Goal: Task Accomplishment & Management: Use online tool/utility

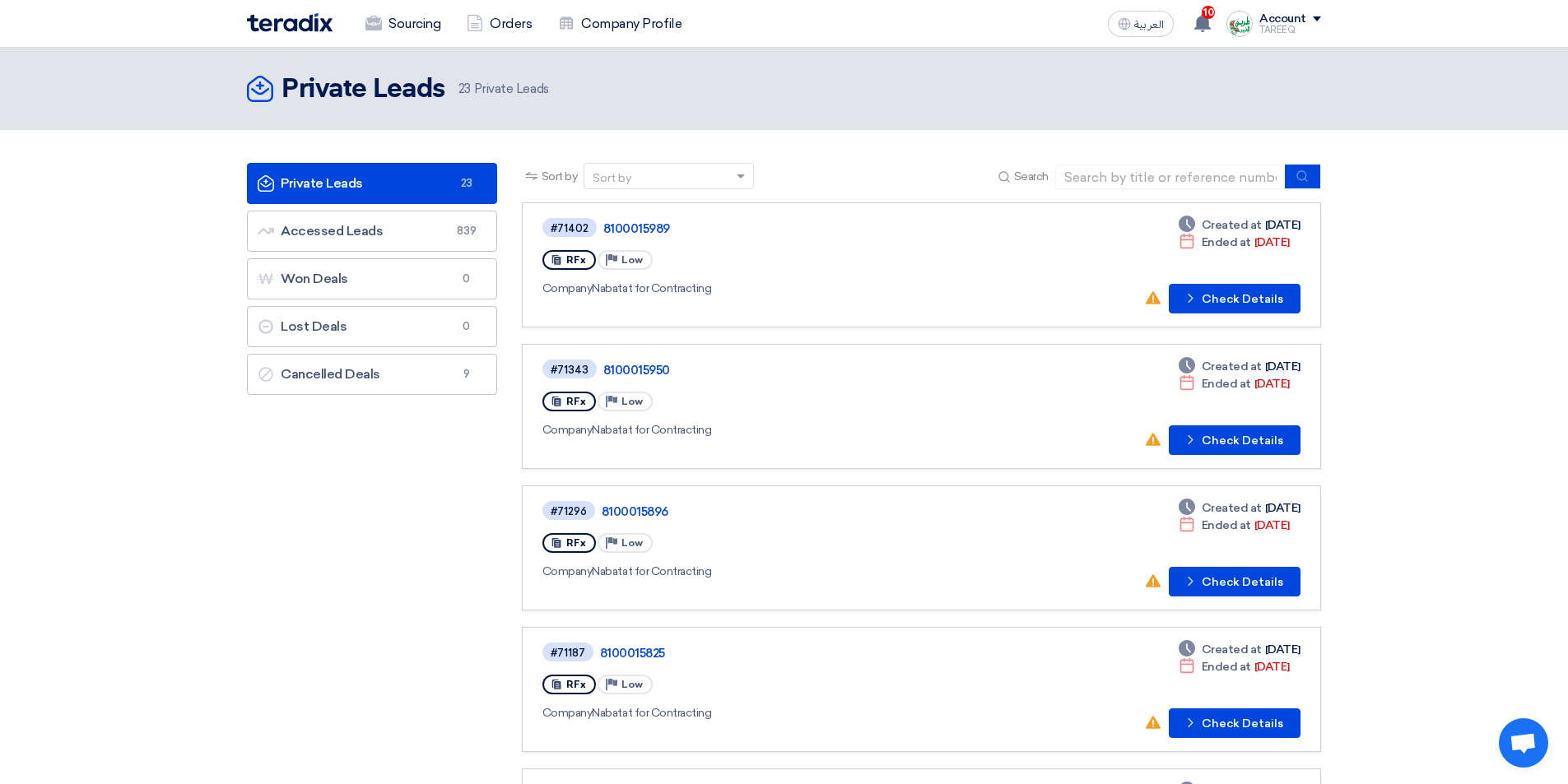
click at [1037, 345] on link "#71343 8100015950 RFx Priority Low Company Nabatat for Contracting Deadline Cre…" at bounding box center [921, 406] width 799 height 125
click at [1224, 435] on button "Check details Check Details" at bounding box center [1234, 440] width 132 height 30
click at [1224, 291] on button "Check details Check Details" at bounding box center [1234, 298] width 132 height 30
click at [359, 235] on link "Accessed Leads Accessed Leads 839" at bounding box center [371, 231] width 250 height 41
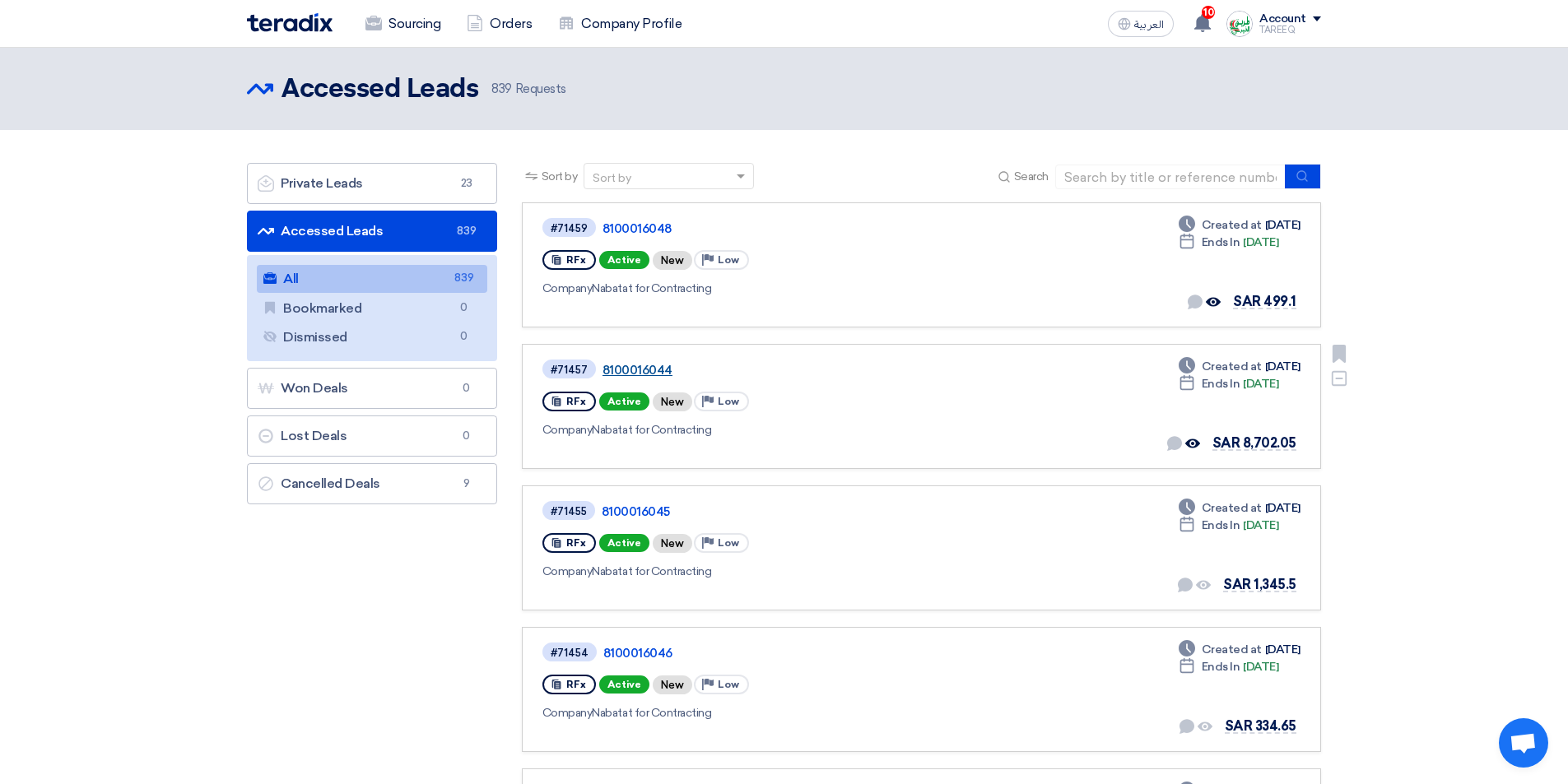
click at [632, 373] on link "8100016044" at bounding box center [808, 370] width 411 height 15
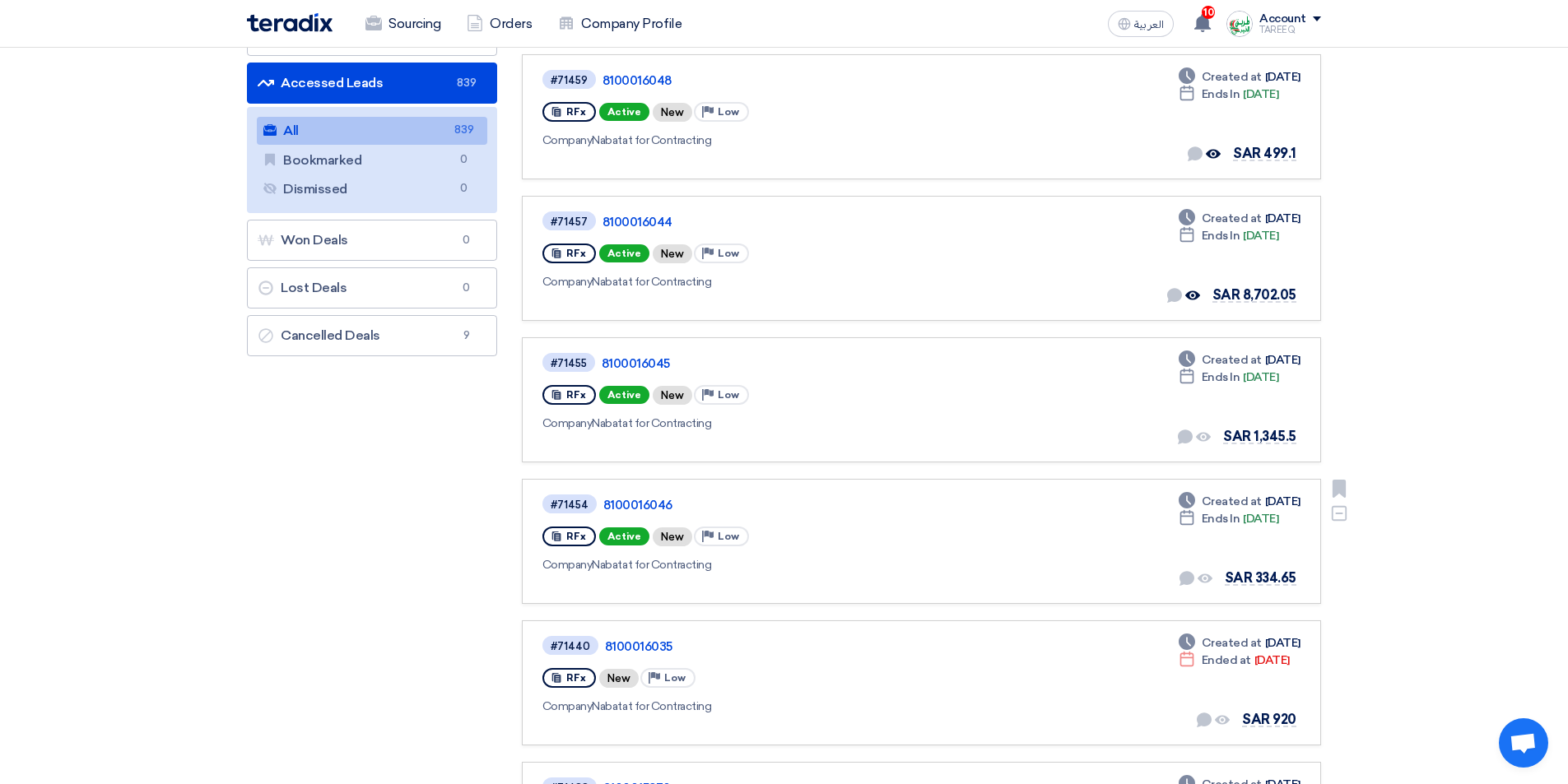
scroll to position [246, 0]
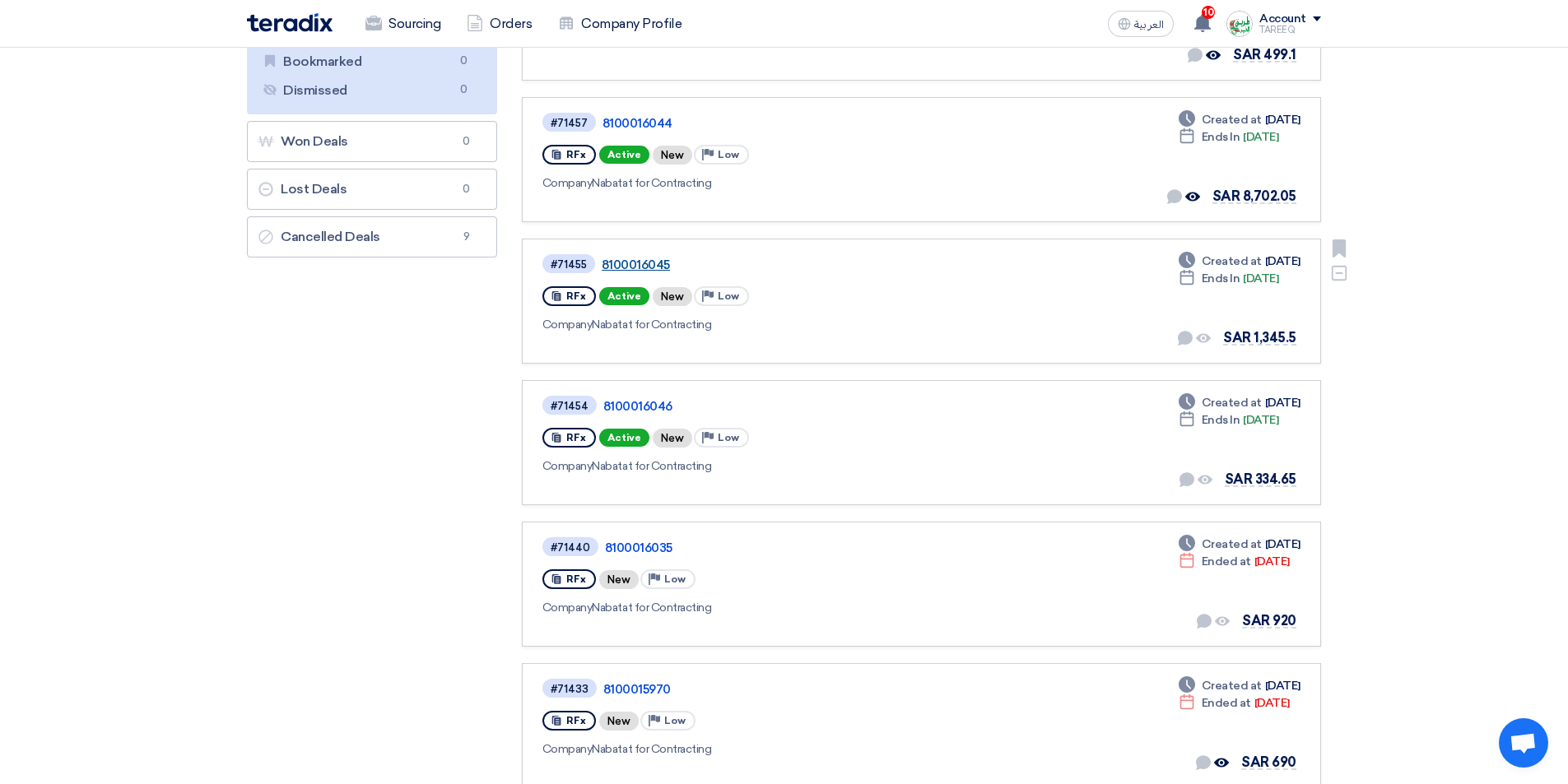
click at [647, 263] on link "8100016045" at bounding box center [807, 265] width 411 height 15
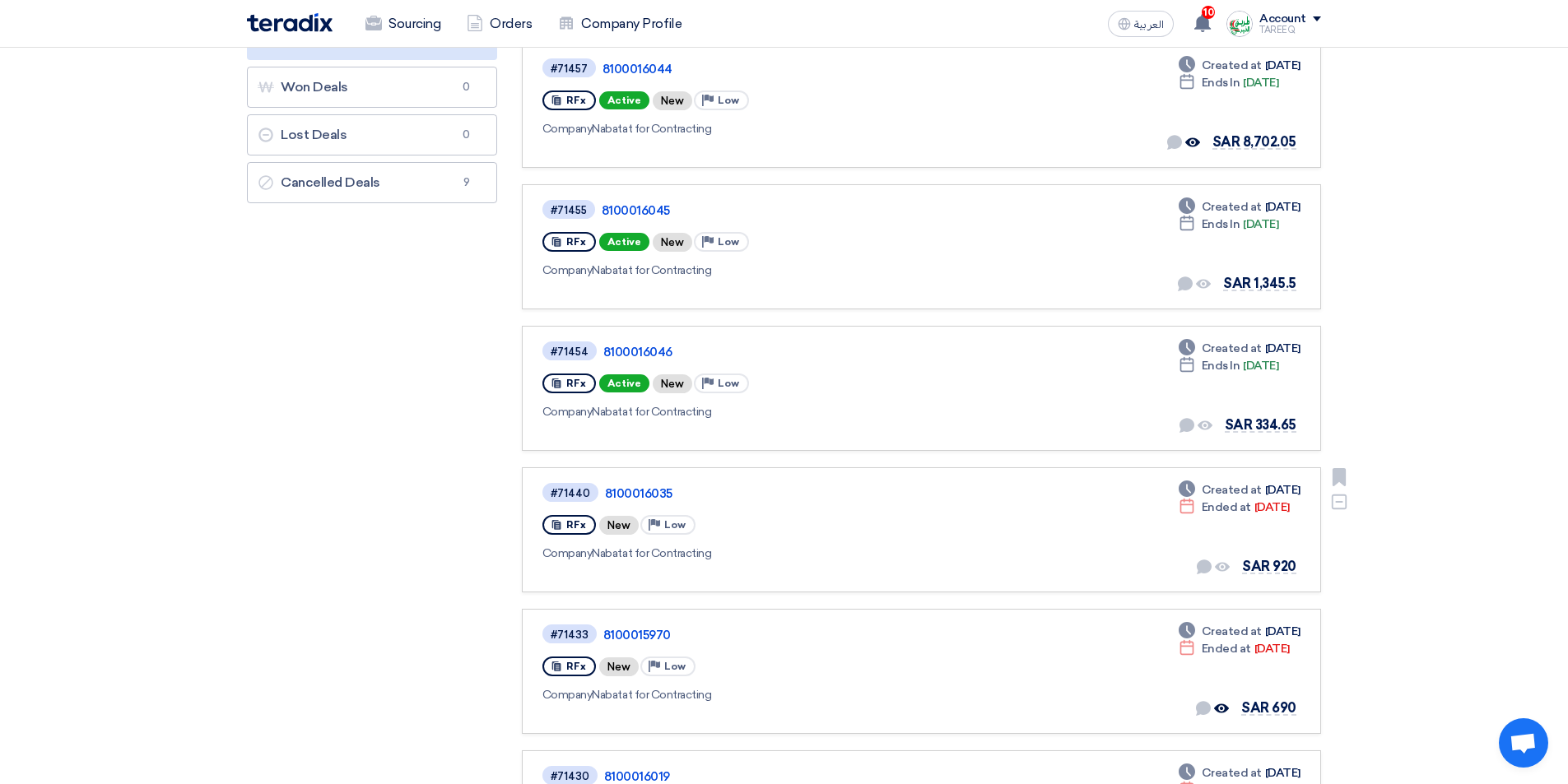
scroll to position [329, 0]
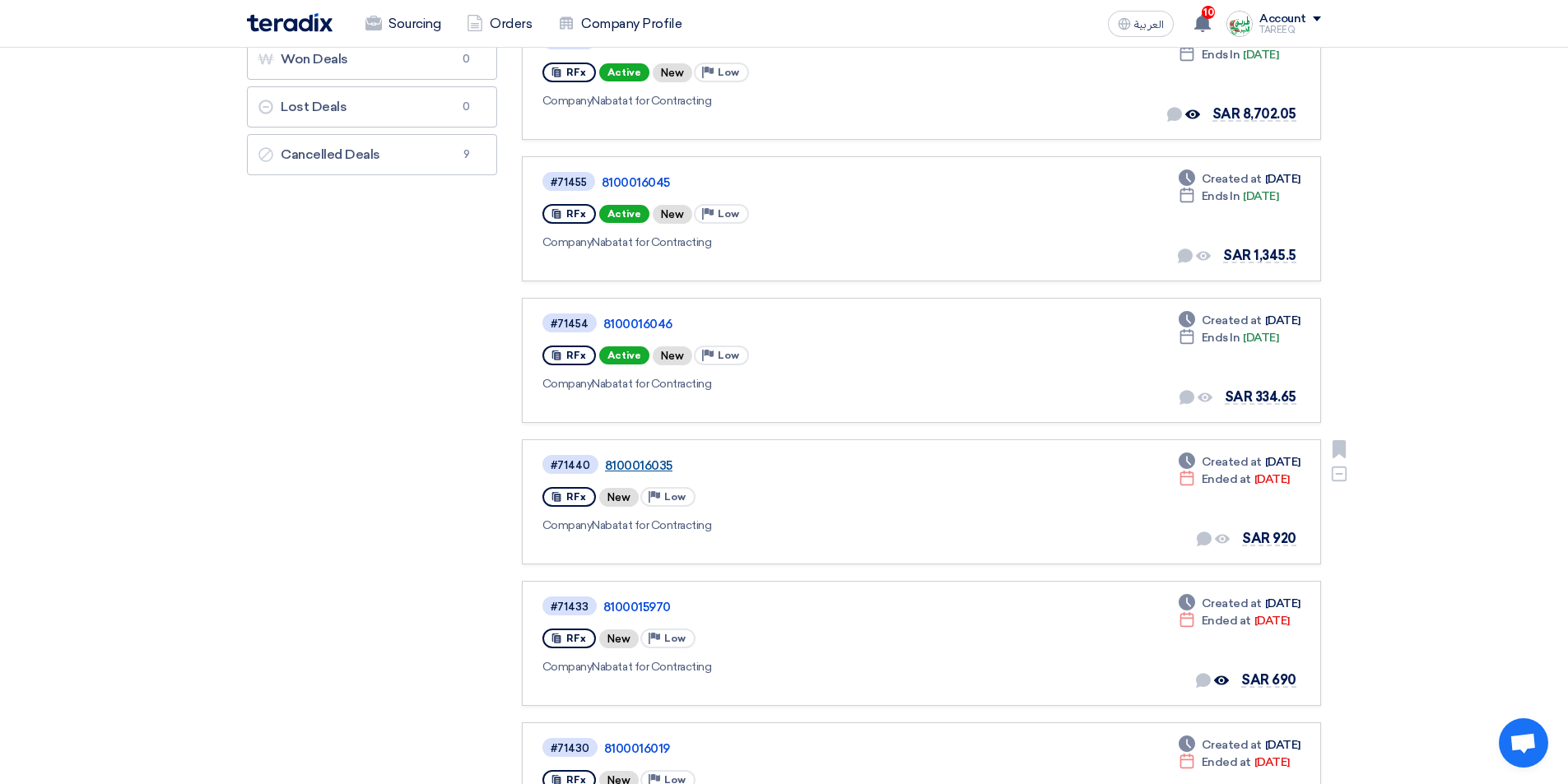
click at [641, 460] on link "8100016035" at bounding box center [811, 466] width 411 height 15
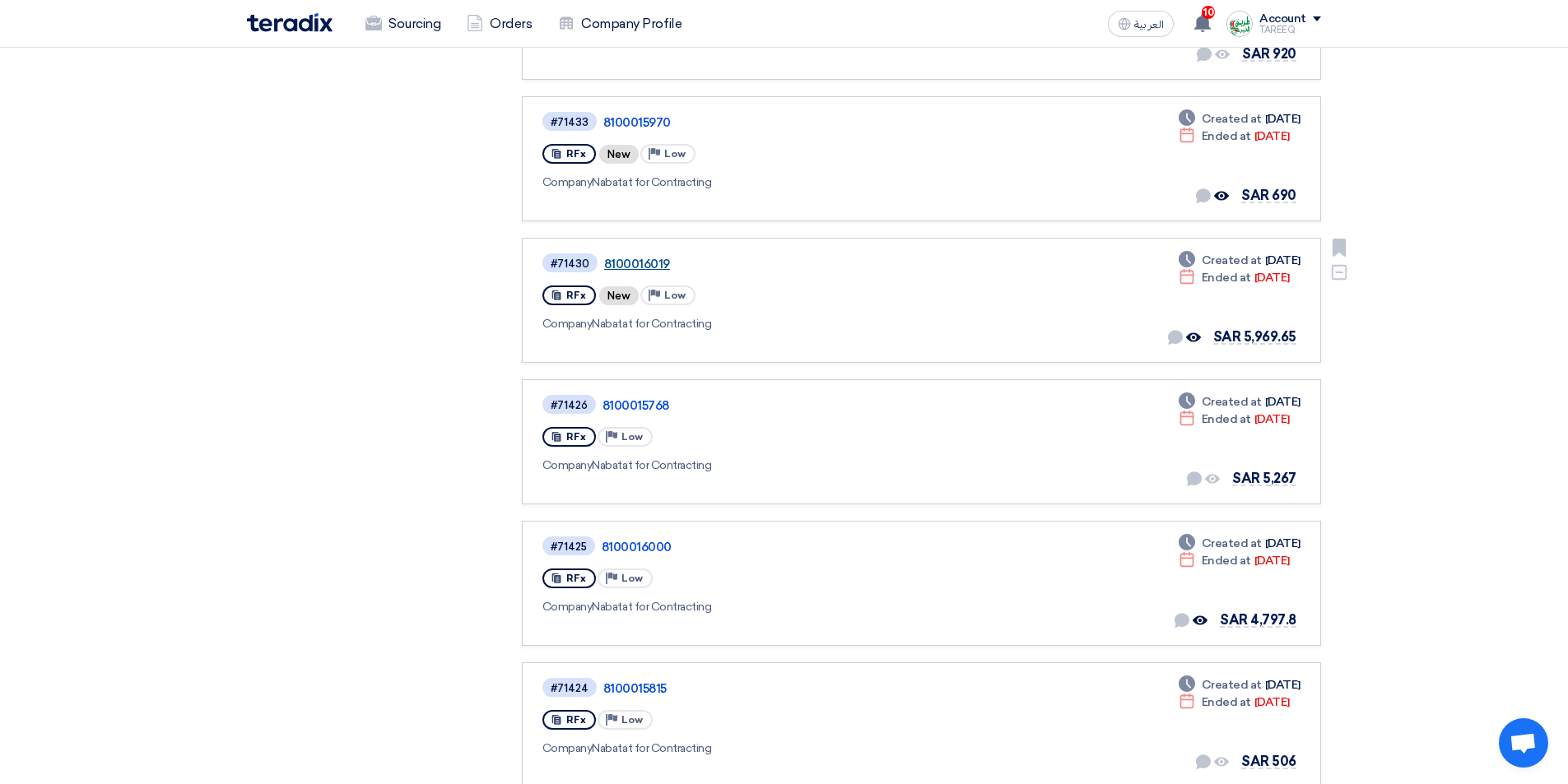
scroll to position [822, 0]
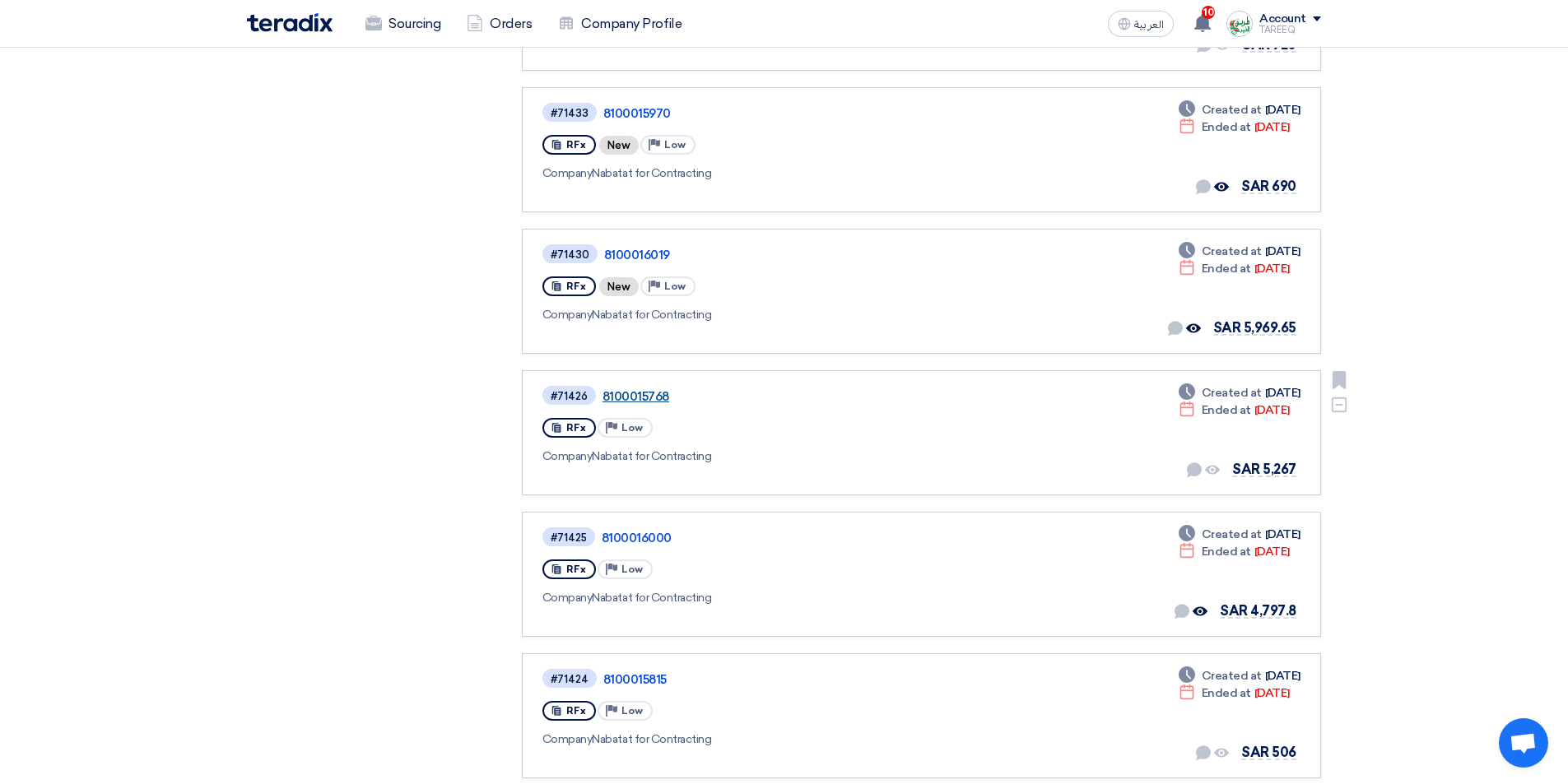
click at [629, 393] on link "8100015768" at bounding box center [808, 397] width 411 height 15
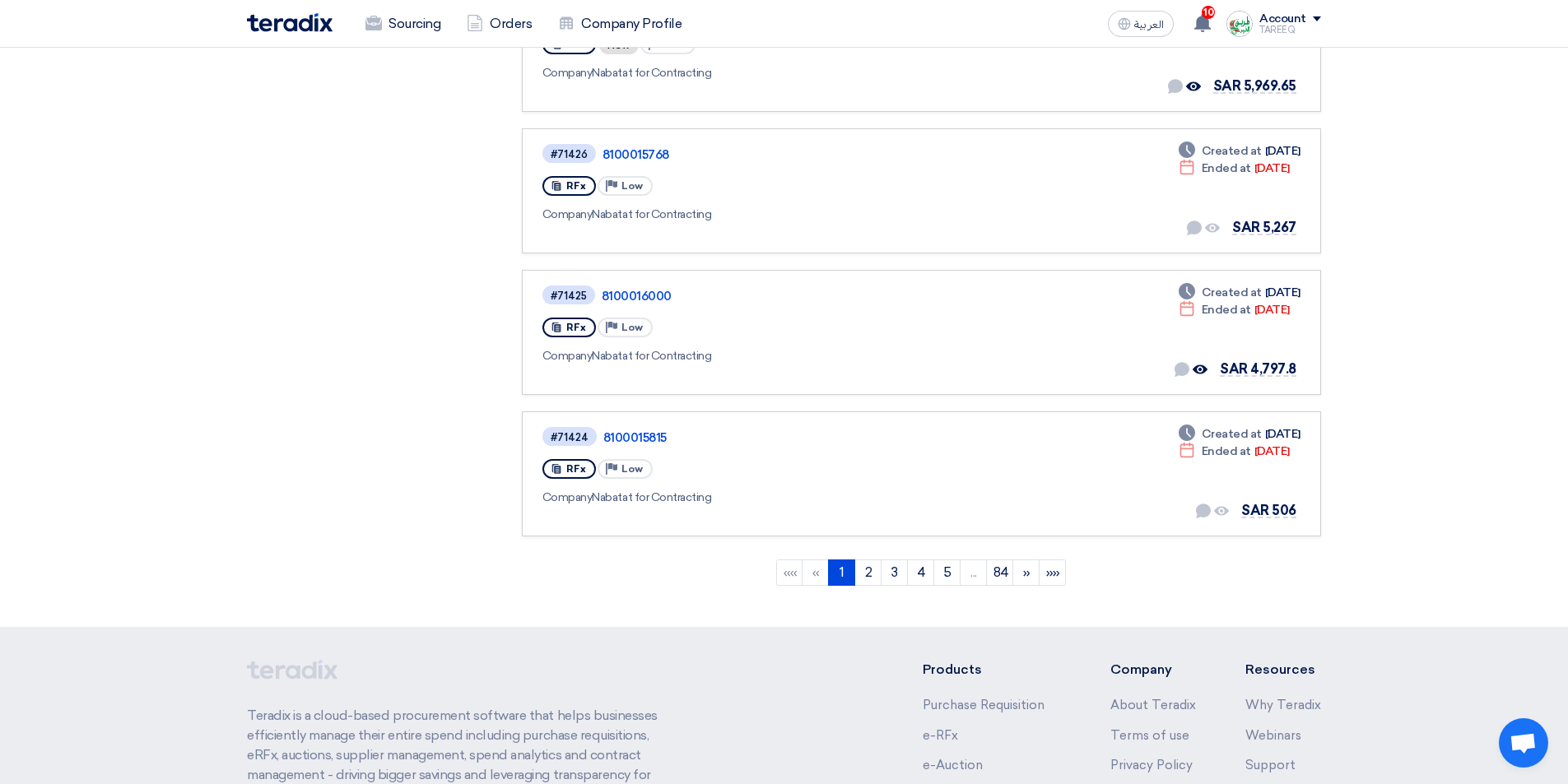
scroll to position [1070, 0]
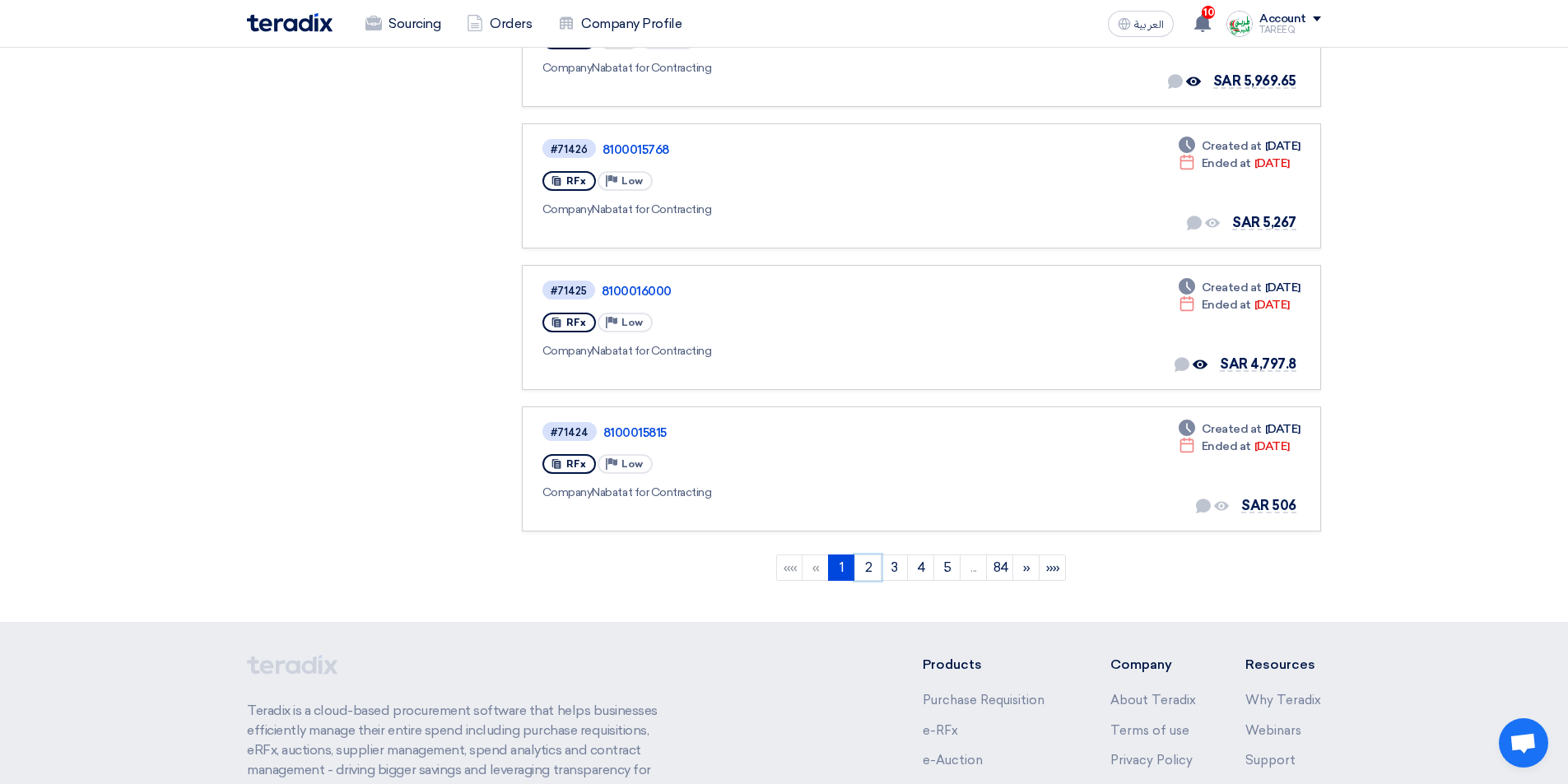
click at [866, 572] on link "2" at bounding box center [868, 568] width 27 height 26
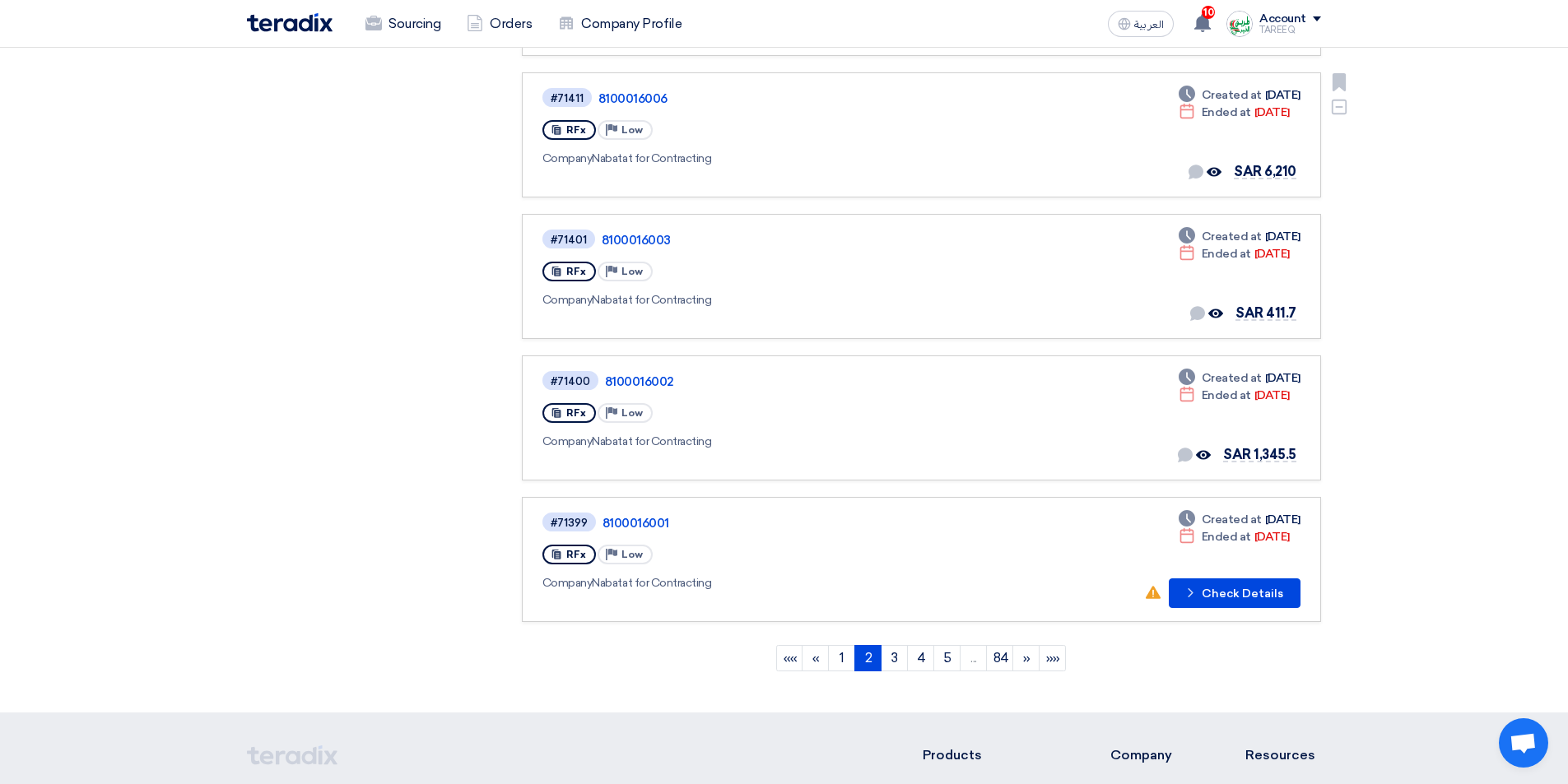
scroll to position [987, 0]
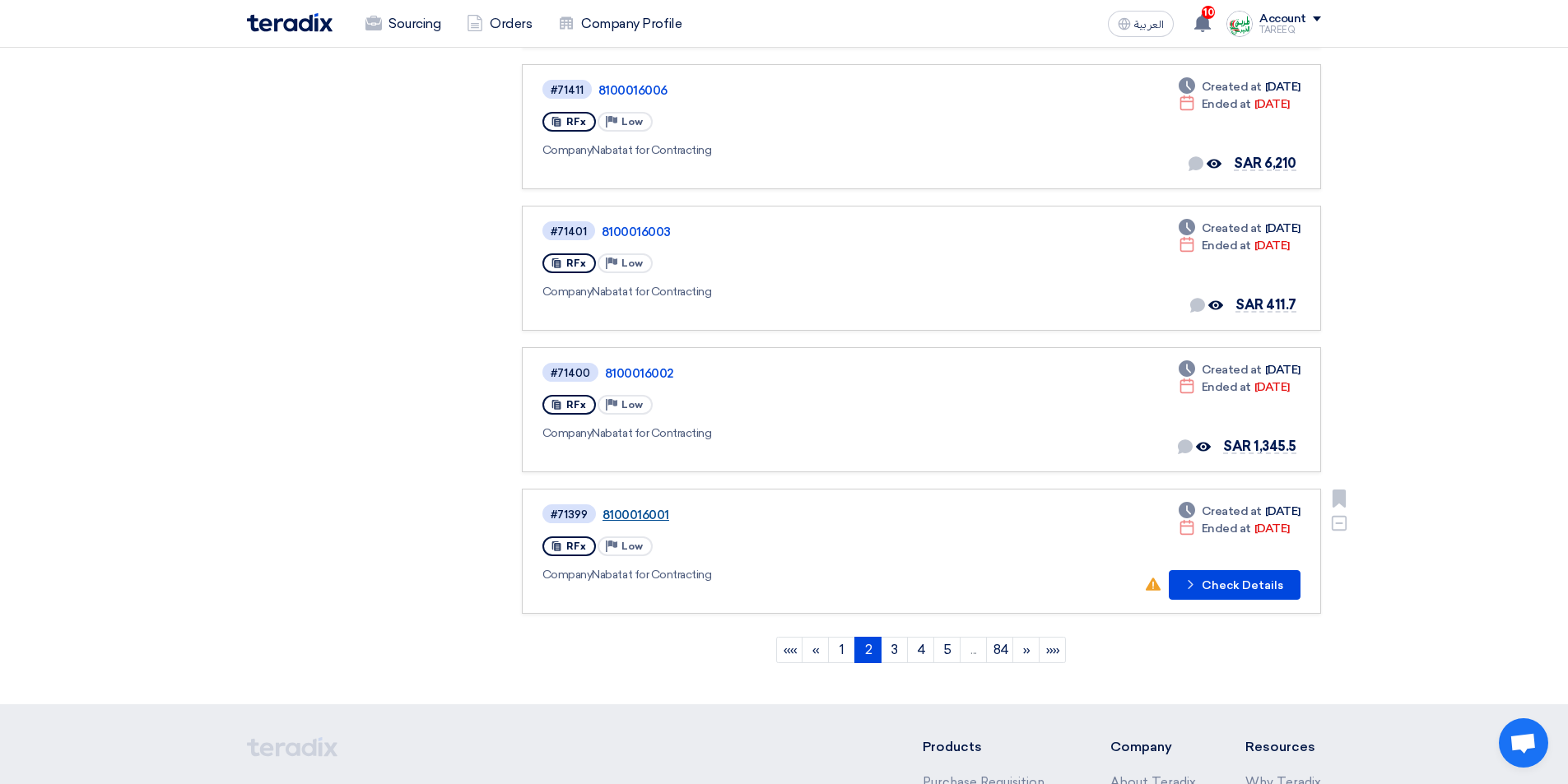
click at [615, 511] on link "8100016001" at bounding box center [808, 515] width 411 height 15
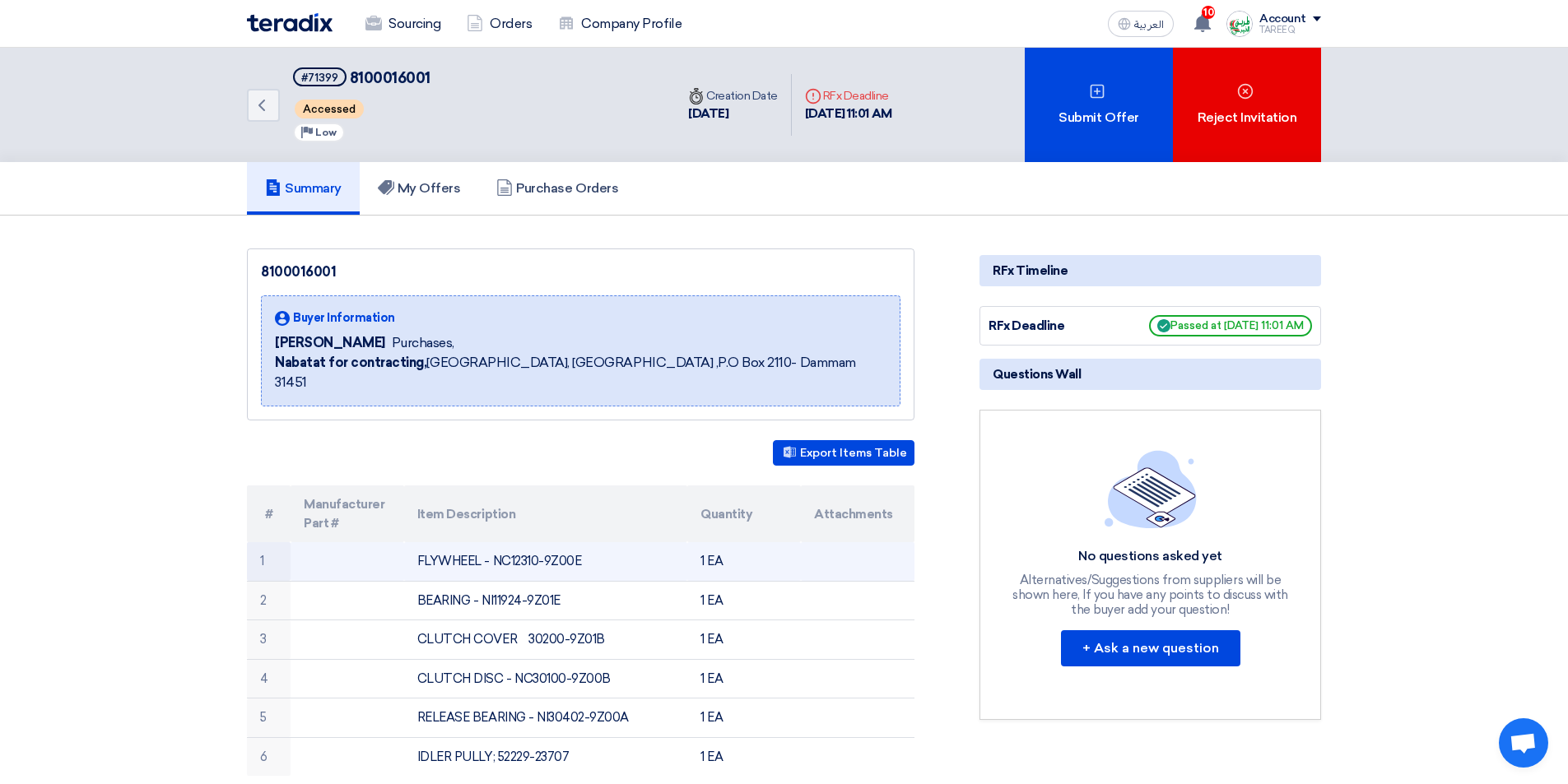
click at [513, 542] on td "FLYWHEEL - NC12310-9Z00E" at bounding box center [546, 561] width 284 height 39
click at [575, 543] on td "FLYWHEEL - NC12310-9Z00E" at bounding box center [546, 561] width 284 height 39
drag, startPoint x: 509, startPoint y: 540, endPoint x: 581, endPoint y: 540, distance: 72.0
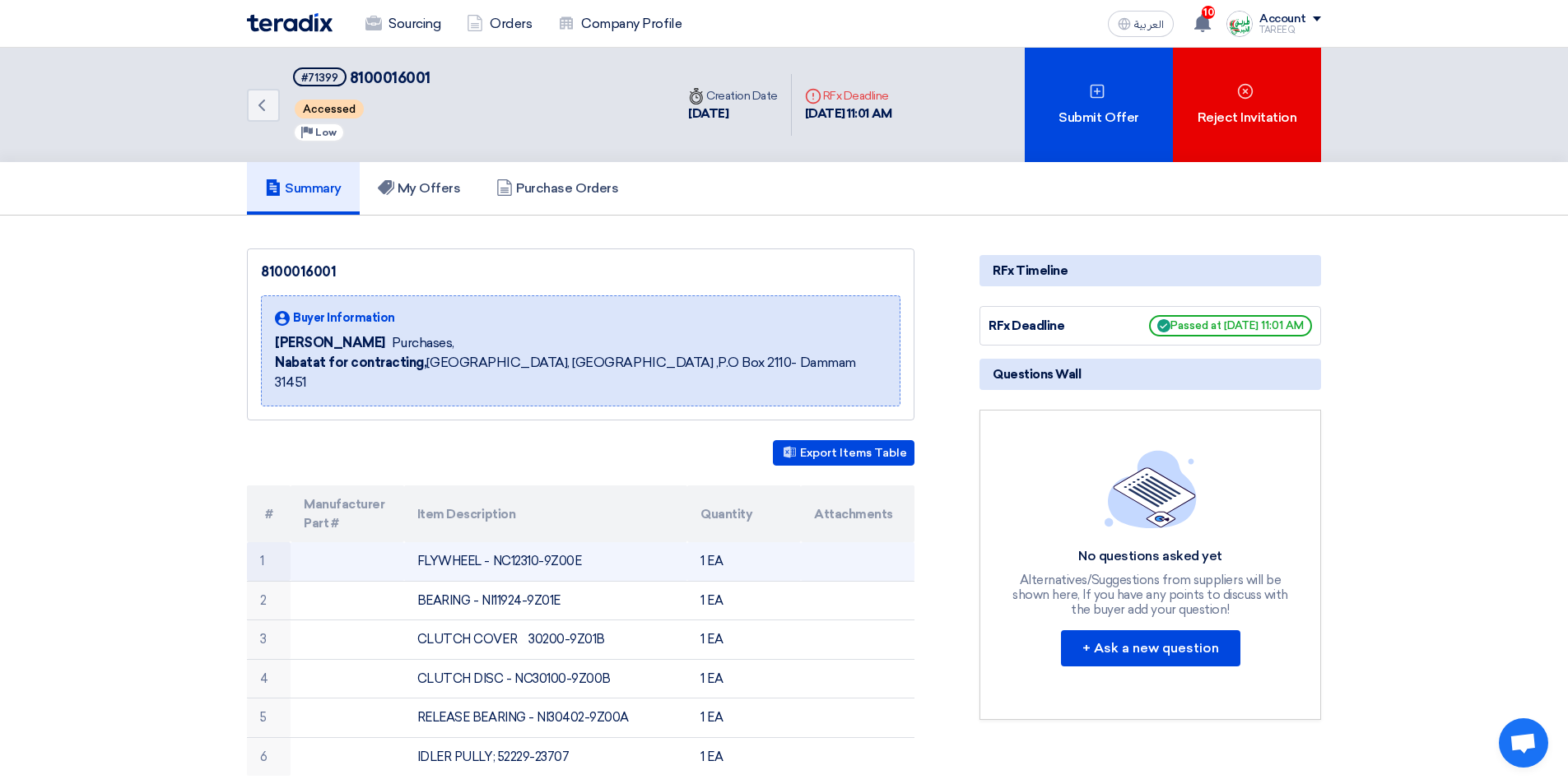
click at [581, 542] on td "FLYWHEEL - NC12310-9Z00E" at bounding box center [546, 561] width 284 height 39
copy td "12310-9Z00E"
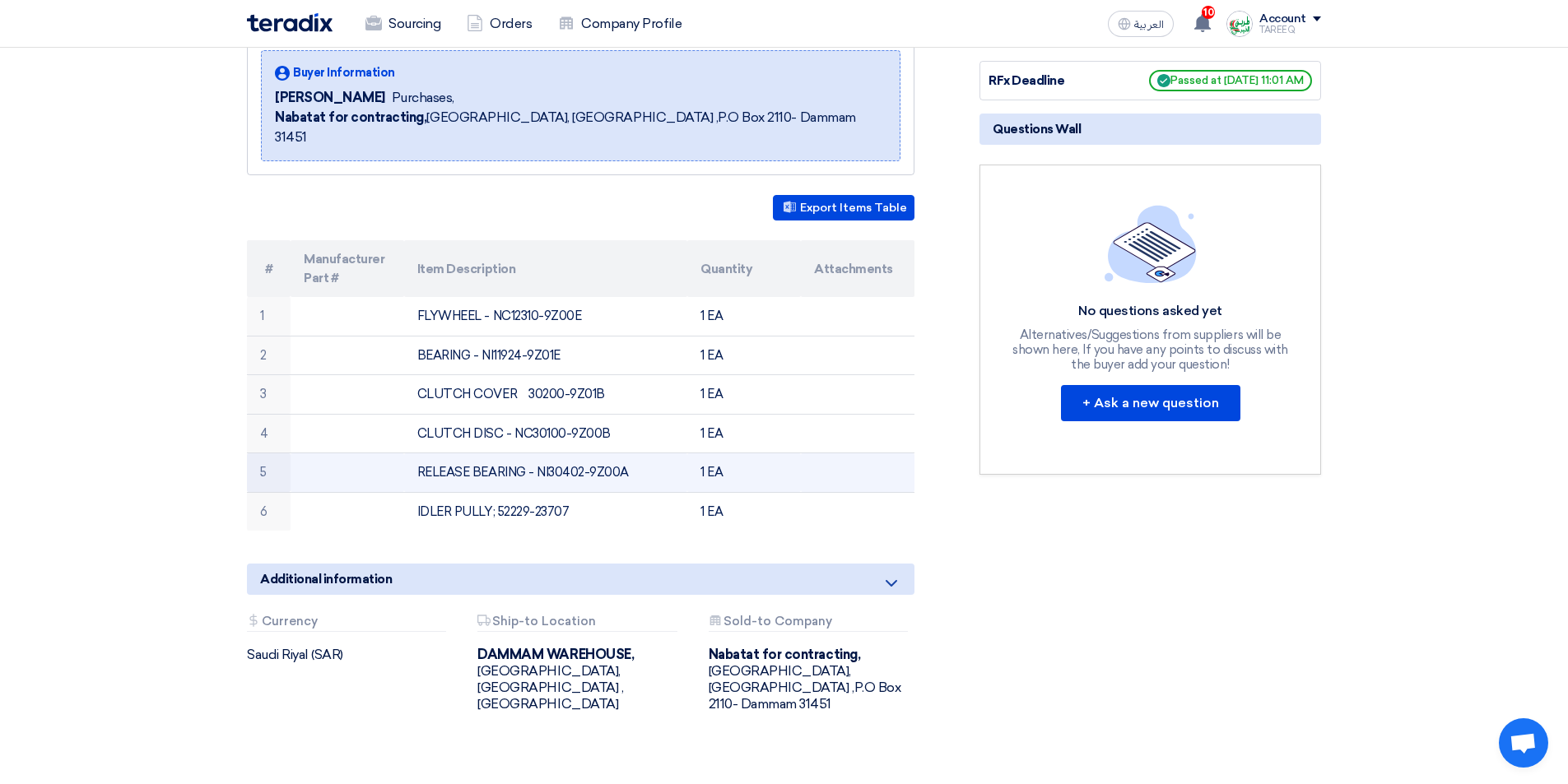
scroll to position [246, 0]
